Goal: Task Accomplishment & Management: Complete application form

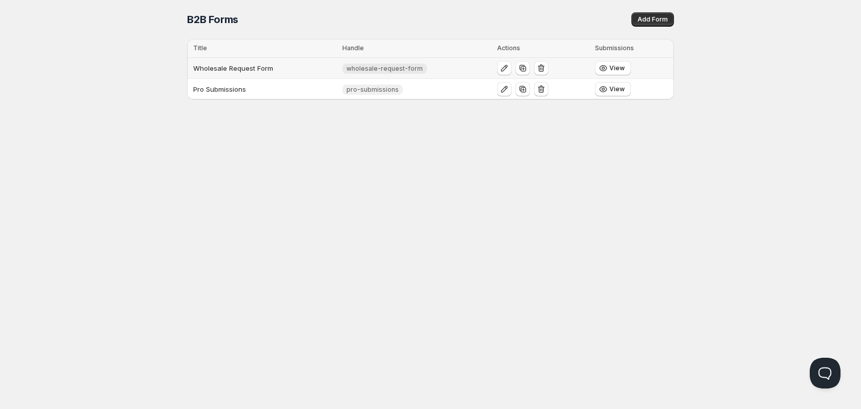
click at [230, 70] on td "Wholesale Request Form" at bounding box center [263, 68] width 152 height 21
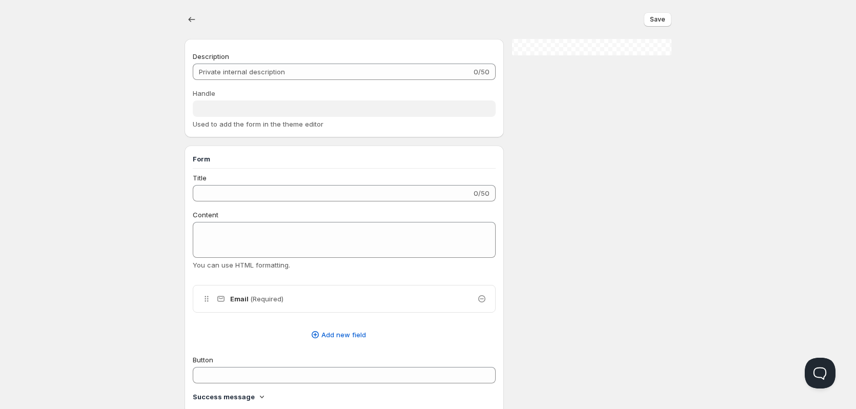
type input "Wholesale Request Form"
type input "wholesale-request-form"
type input "SUBMIT"
radio input "true"
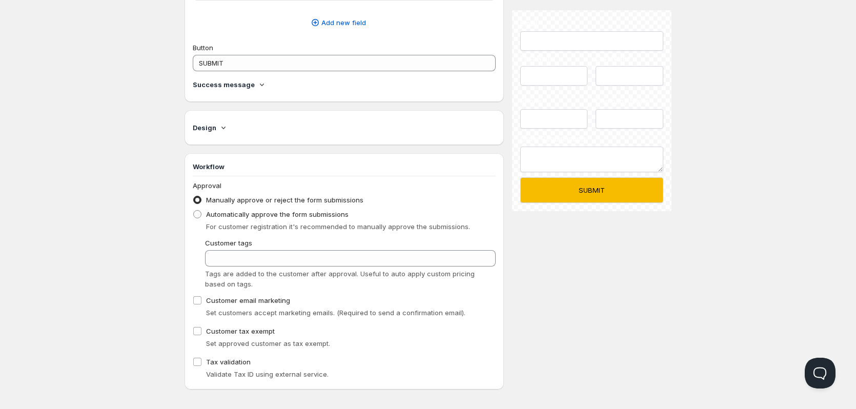
scroll to position [482, 0]
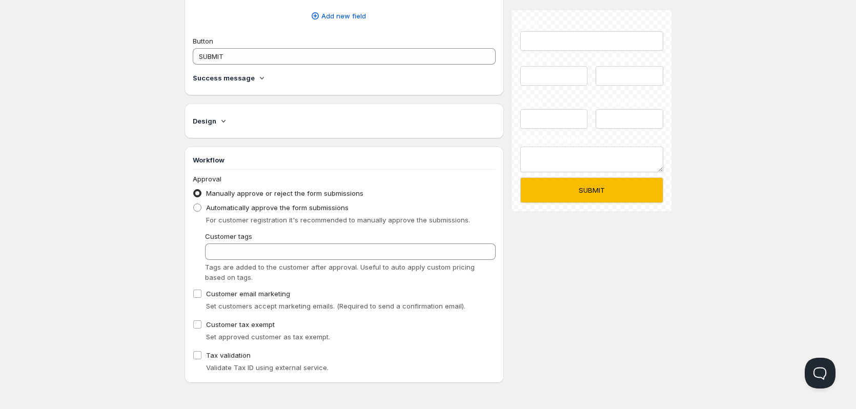
click at [220, 120] on icon at bounding box center [223, 121] width 10 height 10
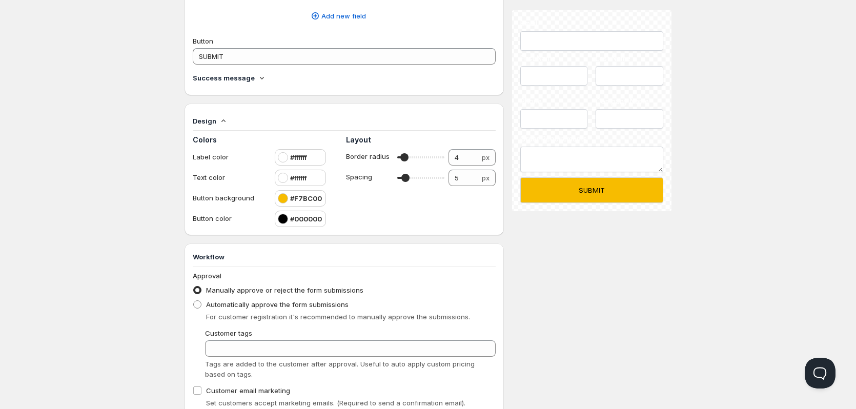
click at [252, 79] on div "Success message" at bounding box center [344, 78] width 303 height 10
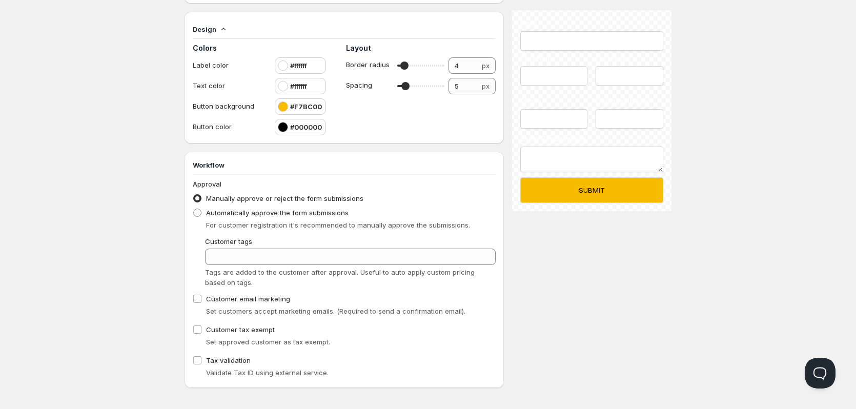
scroll to position [672, 0]
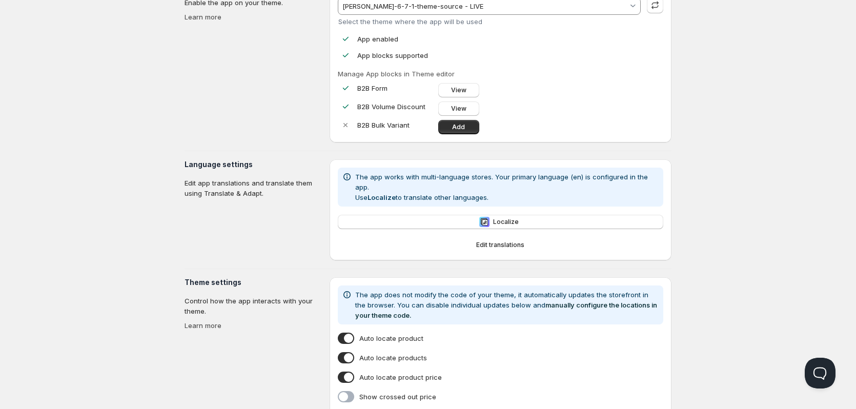
scroll to position [36, 0]
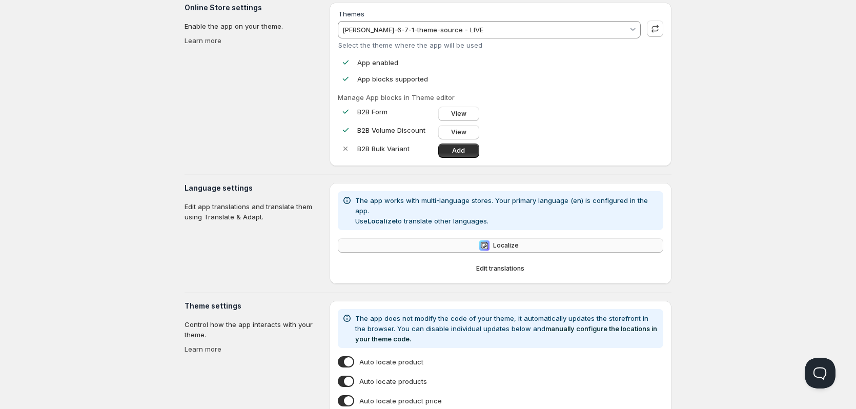
click at [515, 241] on span "Localize" at bounding box center [506, 245] width 26 height 8
